Goal: Information Seeking & Learning: Find specific page/section

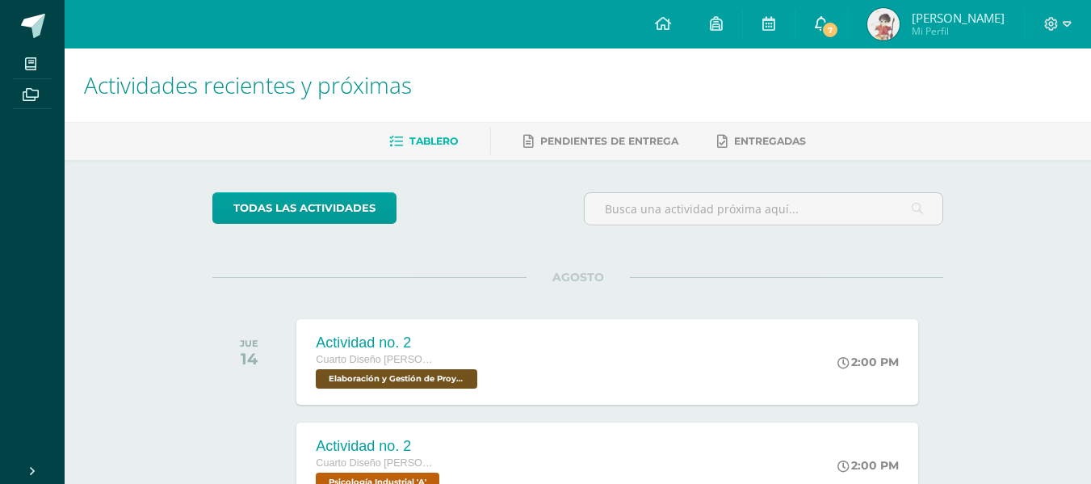
click at [817, 32] on span at bounding box center [821, 24] width 13 height 18
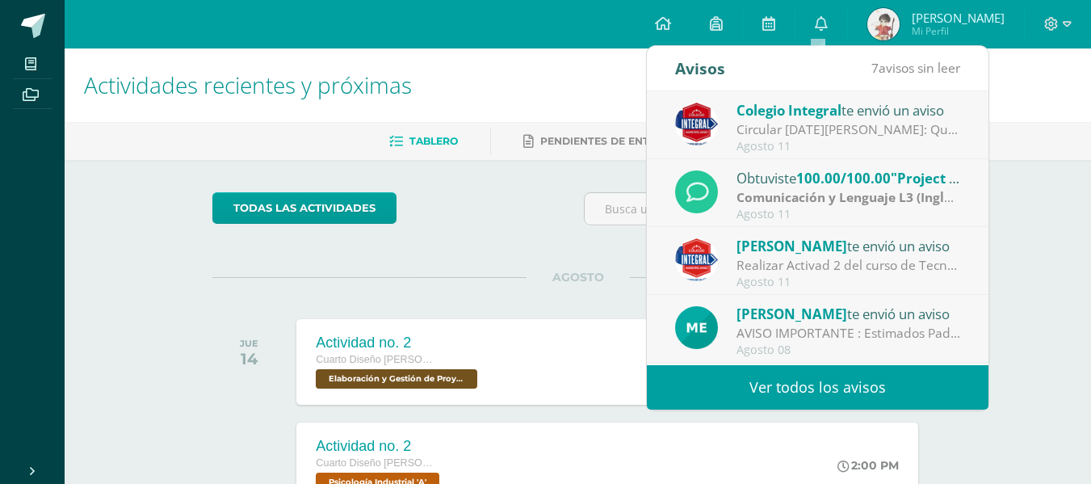
click at [873, 369] on link "Ver todos los avisos" at bounding box center [817, 387] width 341 height 44
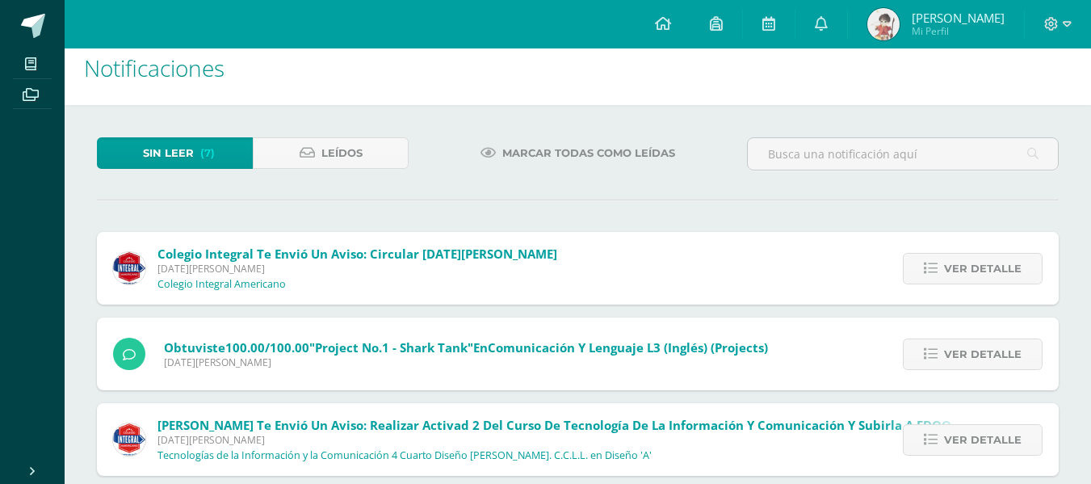
scroll to position [19, 0]
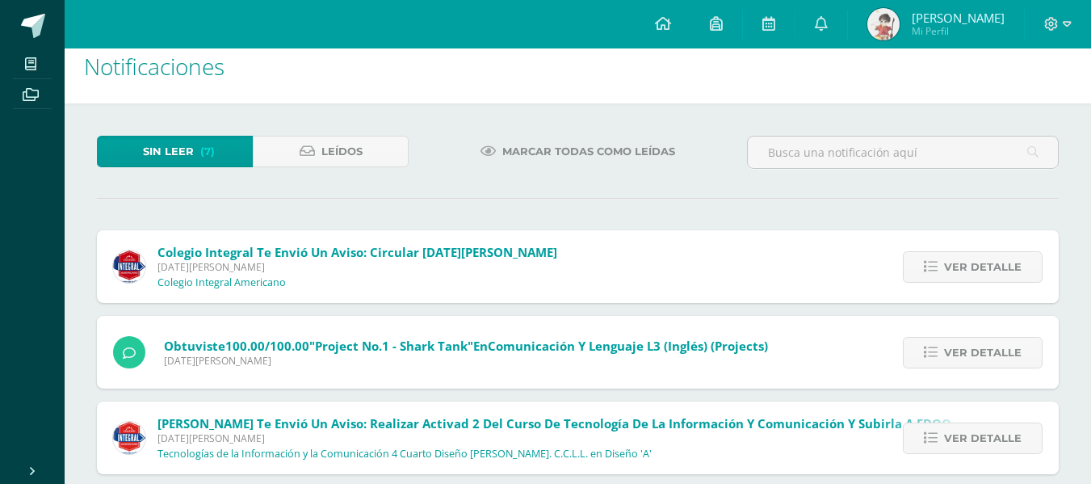
click at [484, 145] on icon at bounding box center [487, 152] width 15 height 14
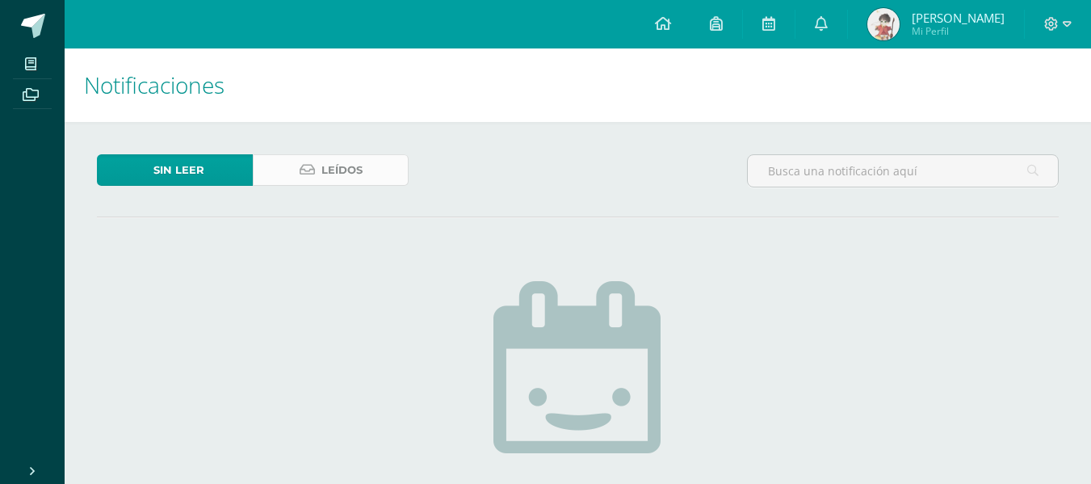
click at [327, 174] on span "Leídos" at bounding box center [341, 170] width 41 height 30
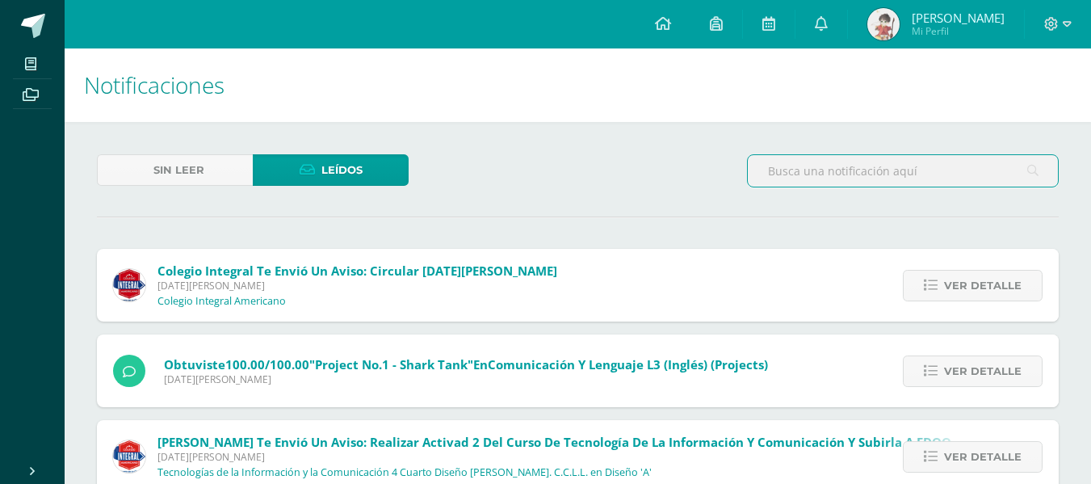
click at [923, 178] on input "text" at bounding box center [903, 170] width 310 height 31
type input "cronograma"
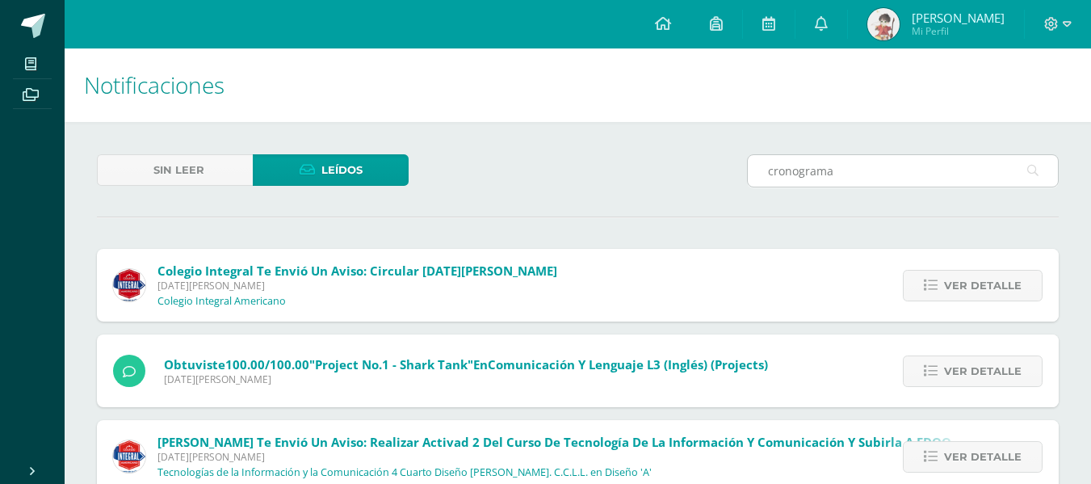
click at [1033, 170] on icon at bounding box center [1032, 170] width 11 height 33
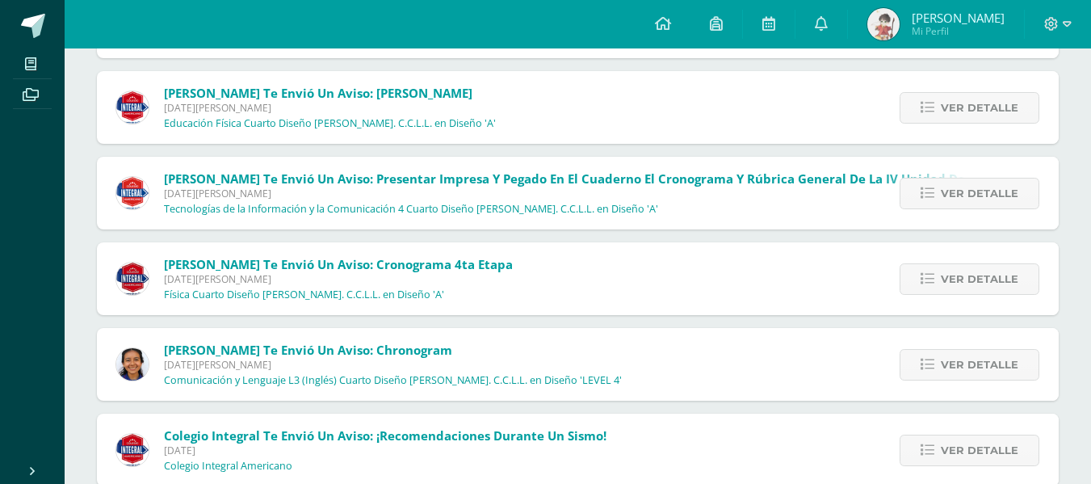
scroll to position [1123, 0]
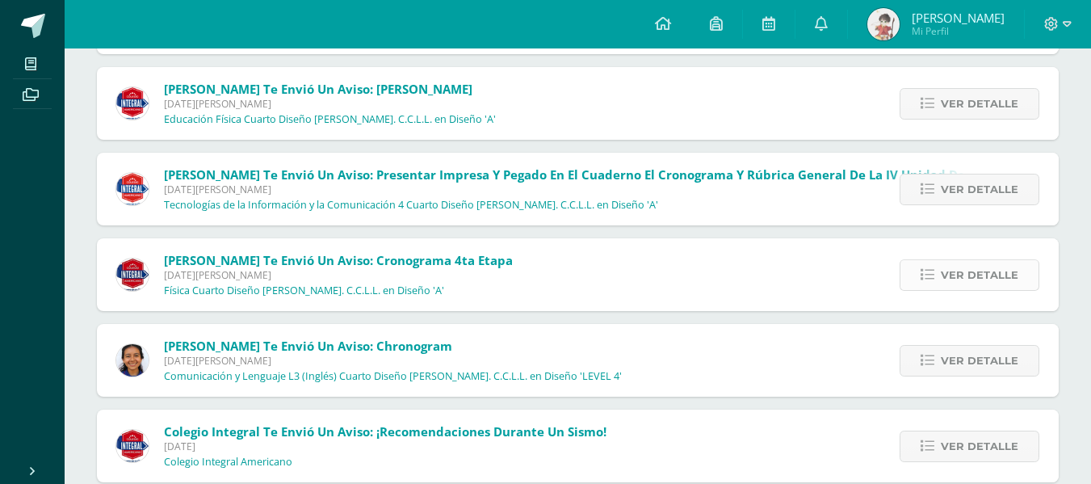
click at [917, 273] on link "Ver detalle" at bounding box center [969, 274] width 140 height 31
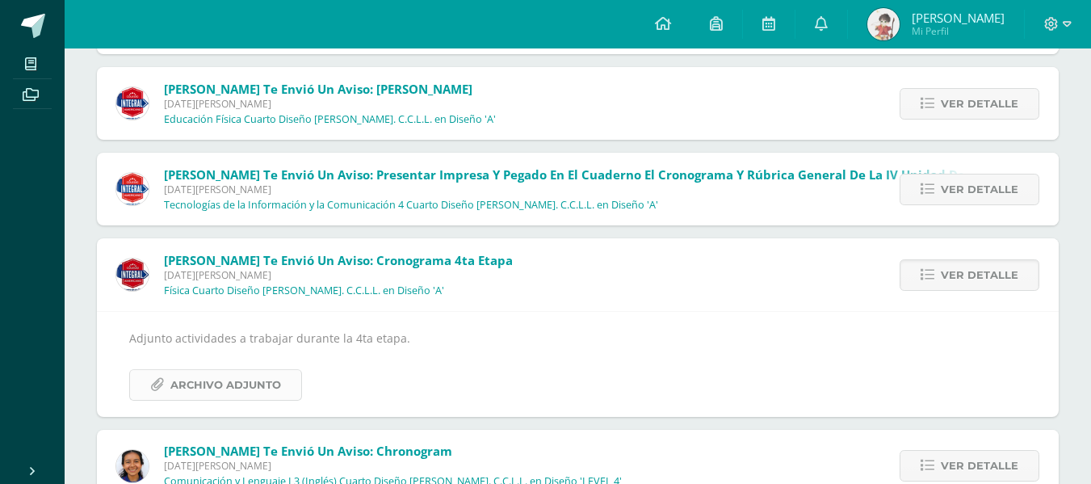
click at [202, 385] on span "Archivo Adjunto" at bounding box center [225, 385] width 111 height 30
